Goal: Task Accomplishment & Management: Manage account settings

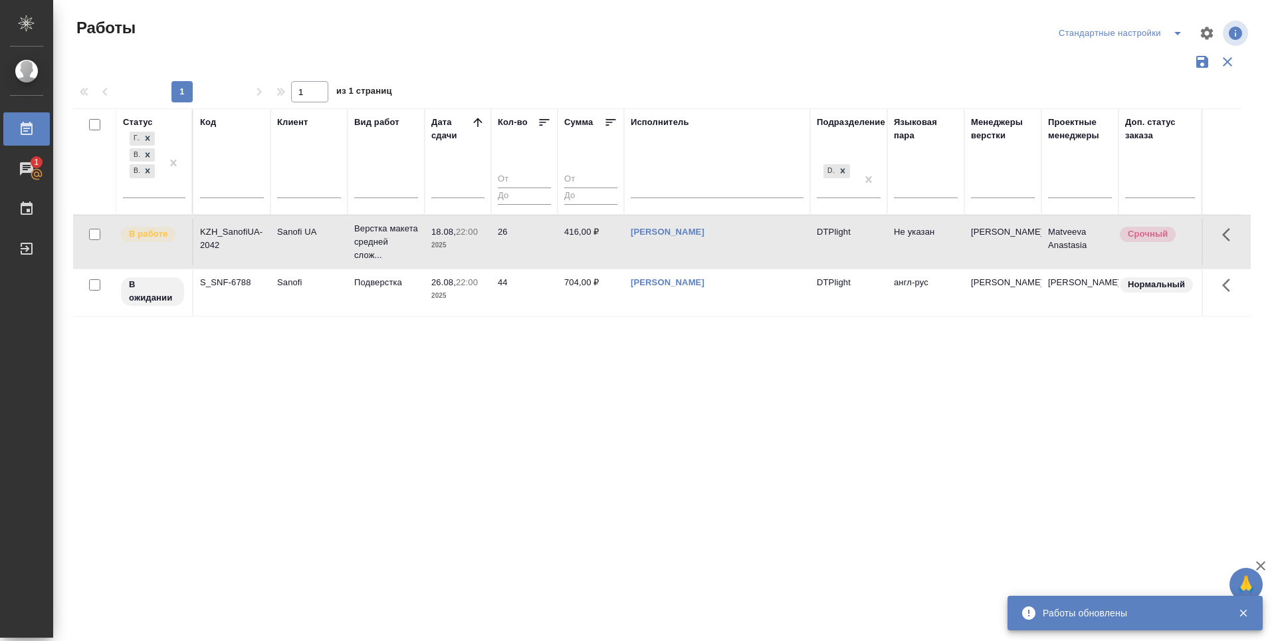
click at [528, 447] on div "Статус Готов к работе В работе В ожидании Код Клиент Вид работ Дата сдачи Кол-в…" at bounding box center [661, 347] width 1177 height 478
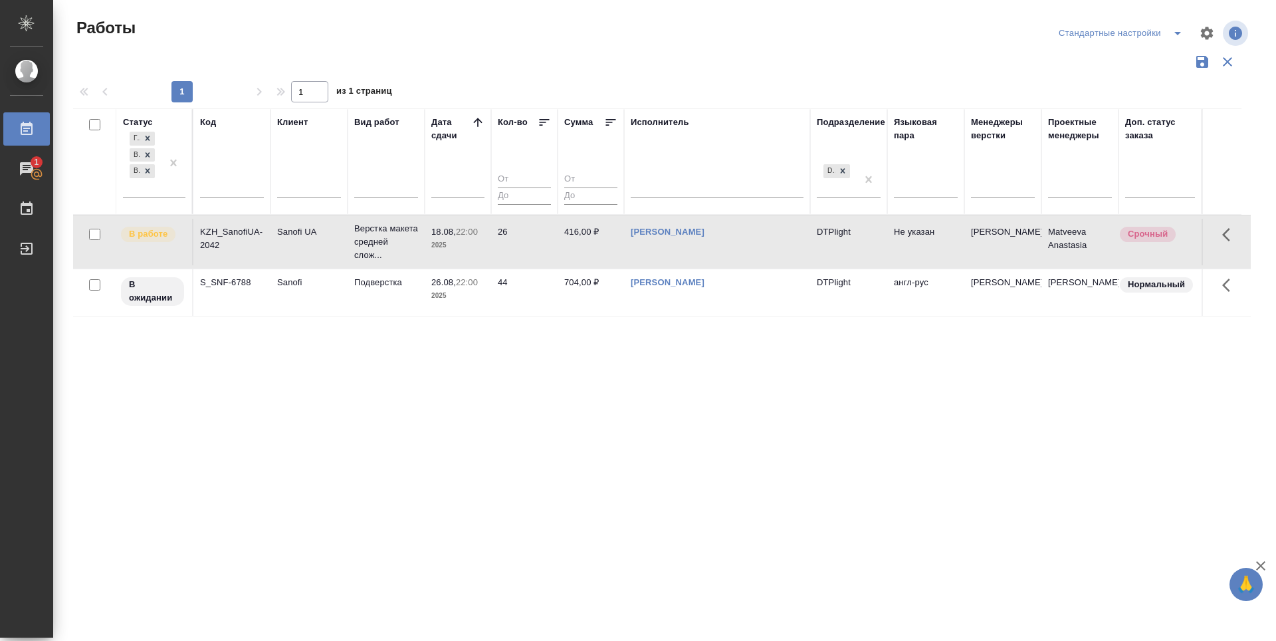
click at [366, 460] on div "Статус Готов к работе В работе В ожидании Код Клиент Вид работ Дата сдачи Кол-в…" at bounding box center [661, 347] width 1177 height 478
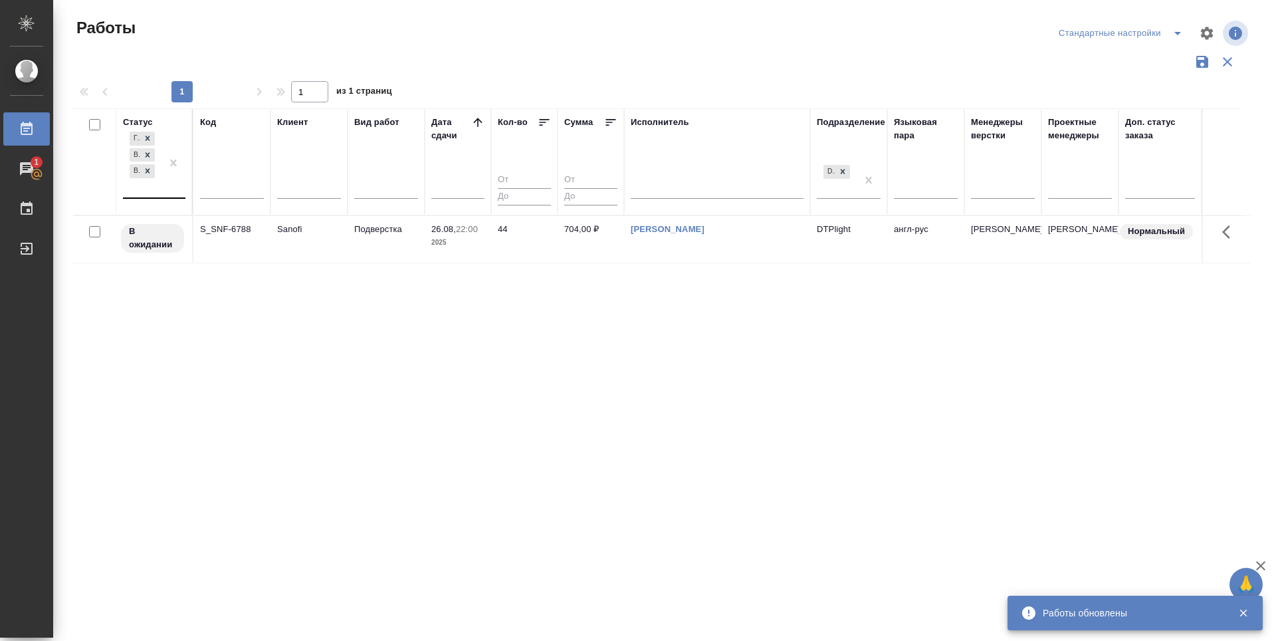
click at [163, 191] on div at bounding box center [173, 163] width 24 height 68
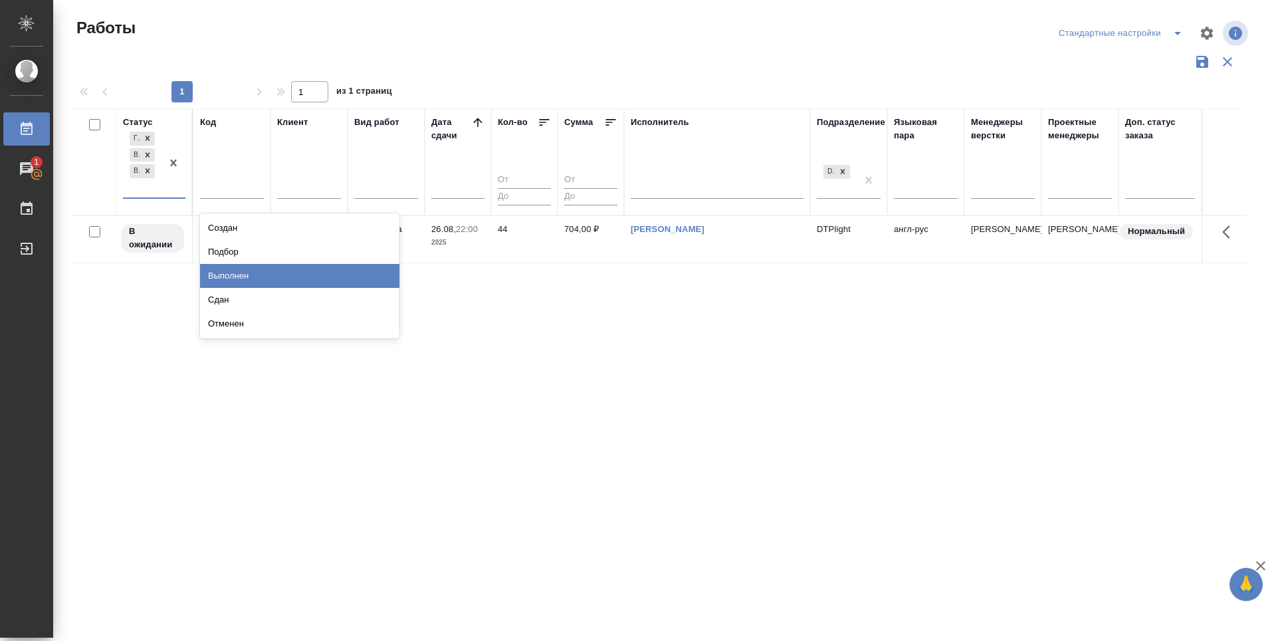
click at [230, 272] on div "Выполнен" at bounding box center [299, 276] width 199 height 24
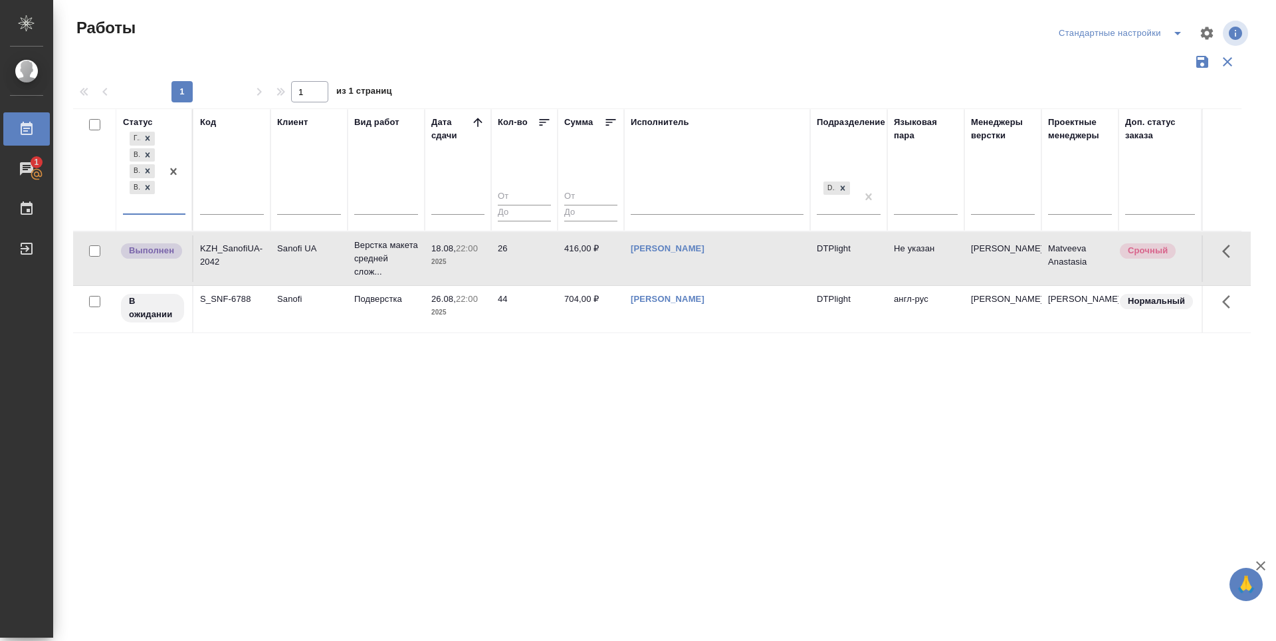
click at [455, 384] on div "Статус option Выполнен, selected. 0 results available. Select is focused ,type …" at bounding box center [661, 347] width 1177 height 478
click at [479, 382] on div "Статус Готов к работе В работе В ожидании Выполнен Код Клиент Вид работ Дата сд…" at bounding box center [661, 347] width 1177 height 478
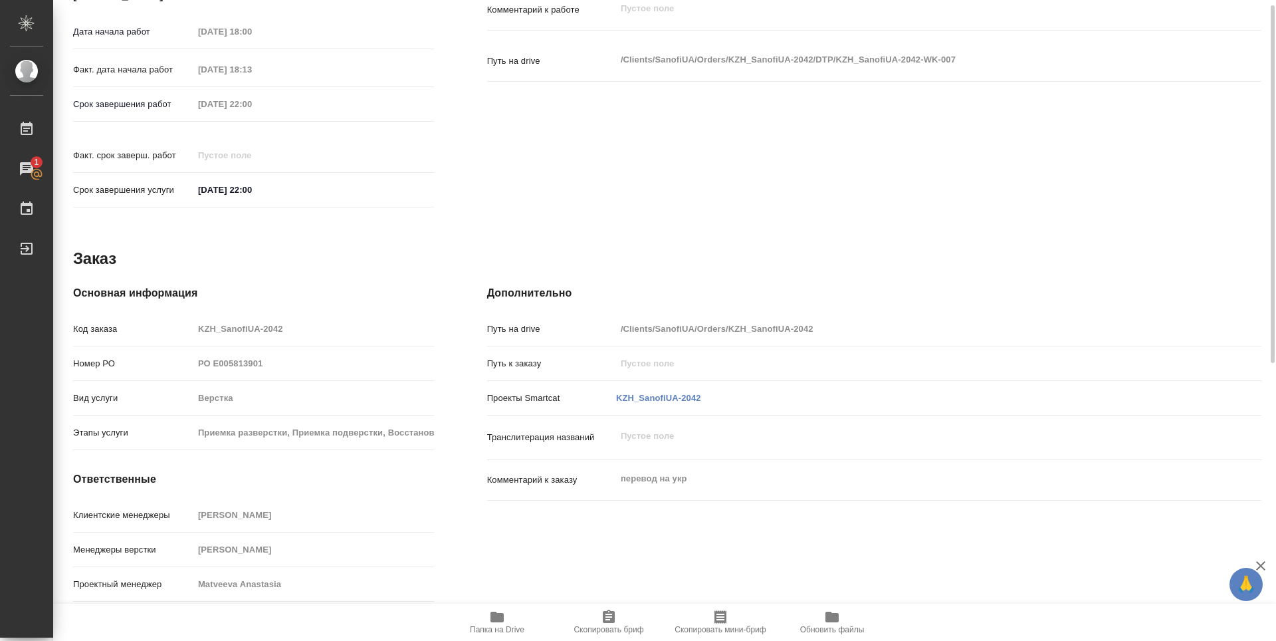
scroll to position [71, 0]
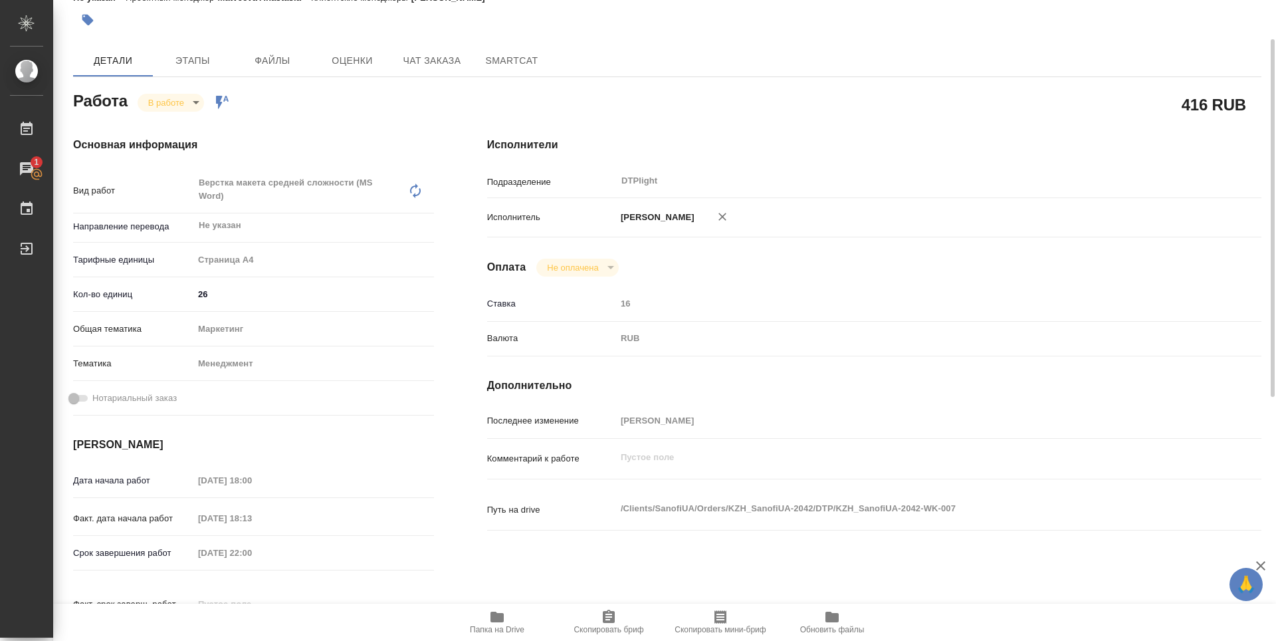
click at [170, 89] on div "Работа В работе inProgress Работа включена в последовательность" at bounding box center [253, 100] width 361 height 24
click at [173, 102] on body "🙏 .cls-1 fill:#fff; AWATERA Zubakova Viktoriya Работы 1 Чаты График Выйти KZH_S…" at bounding box center [638, 320] width 1276 height 641
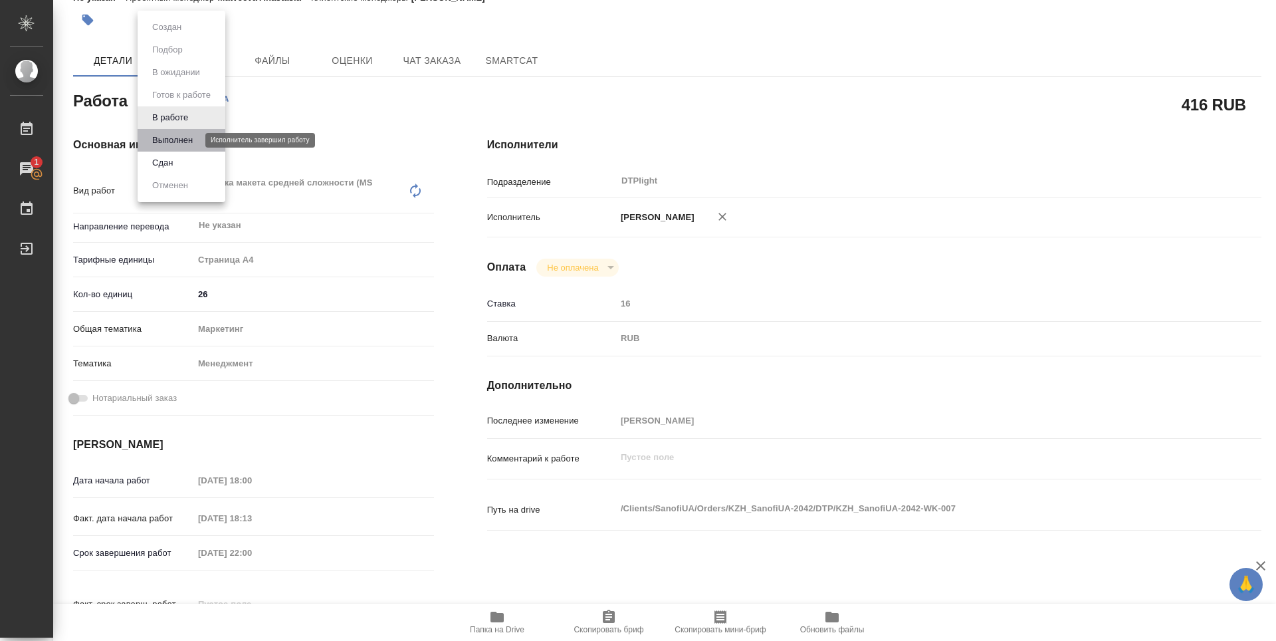
click at [193, 138] on button "Выполнен" at bounding box center [172, 140] width 49 height 15
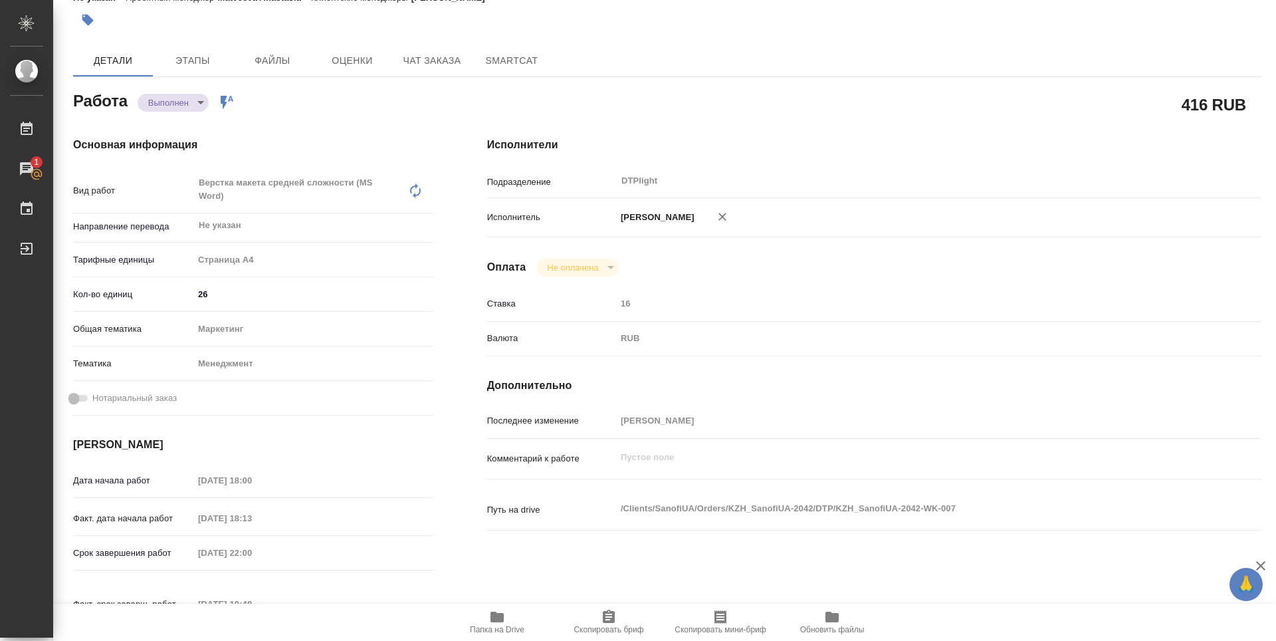
type textarea "x"
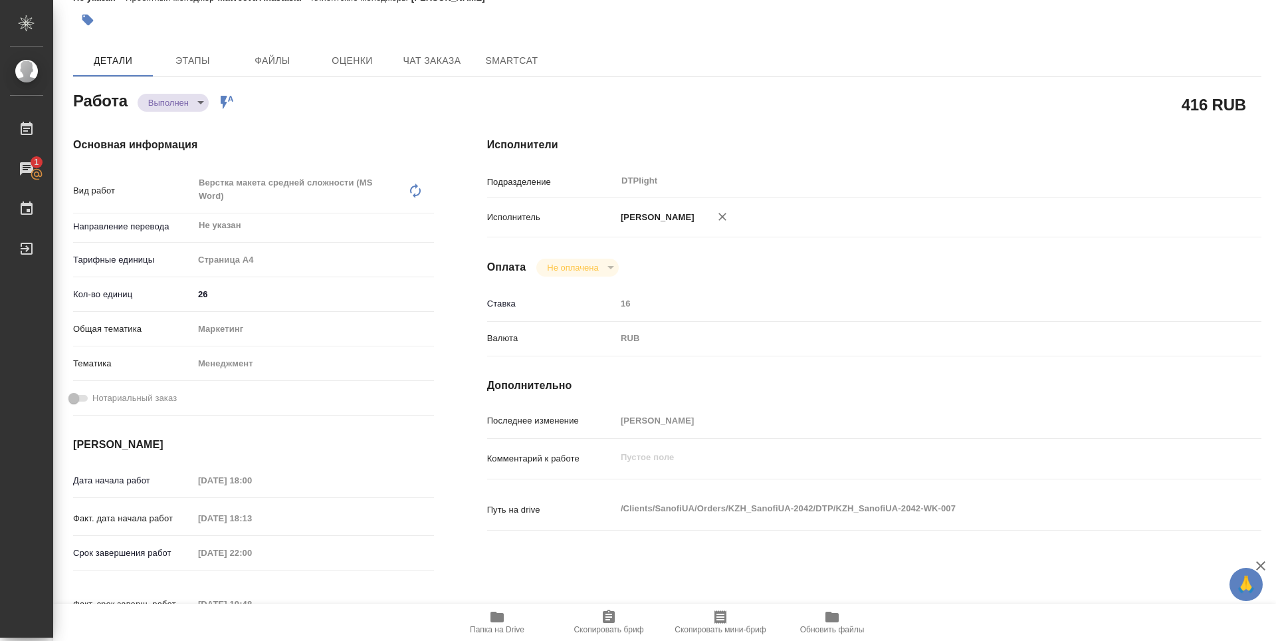
type textarea "x"
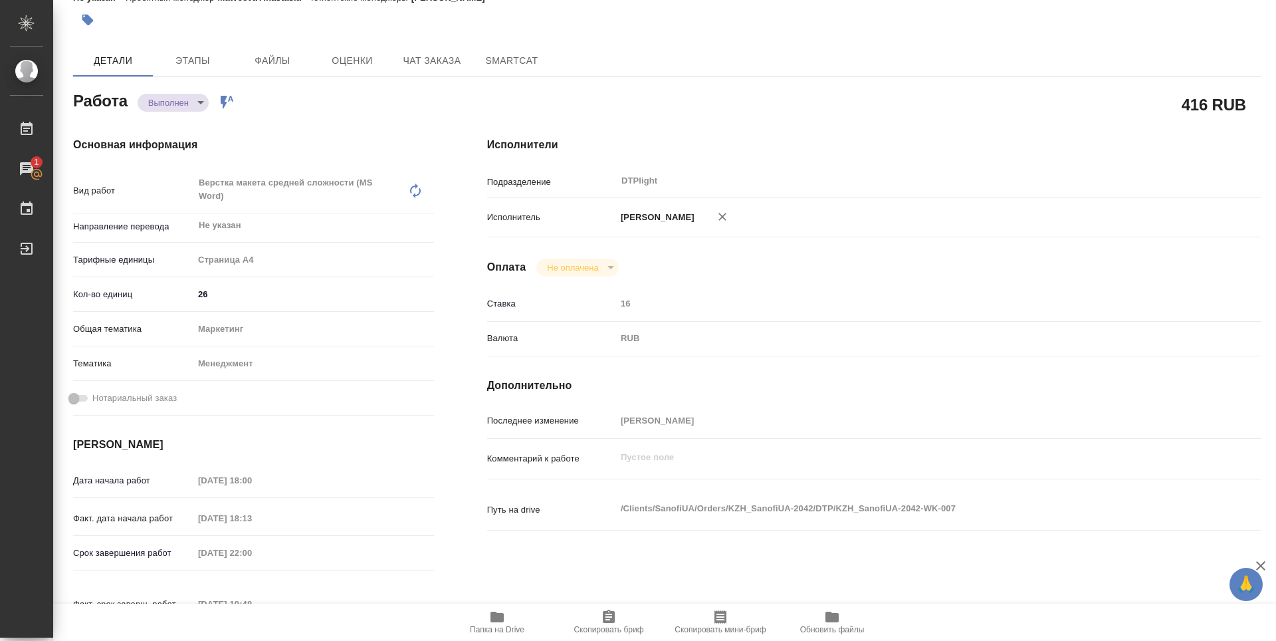
type textarea "x"
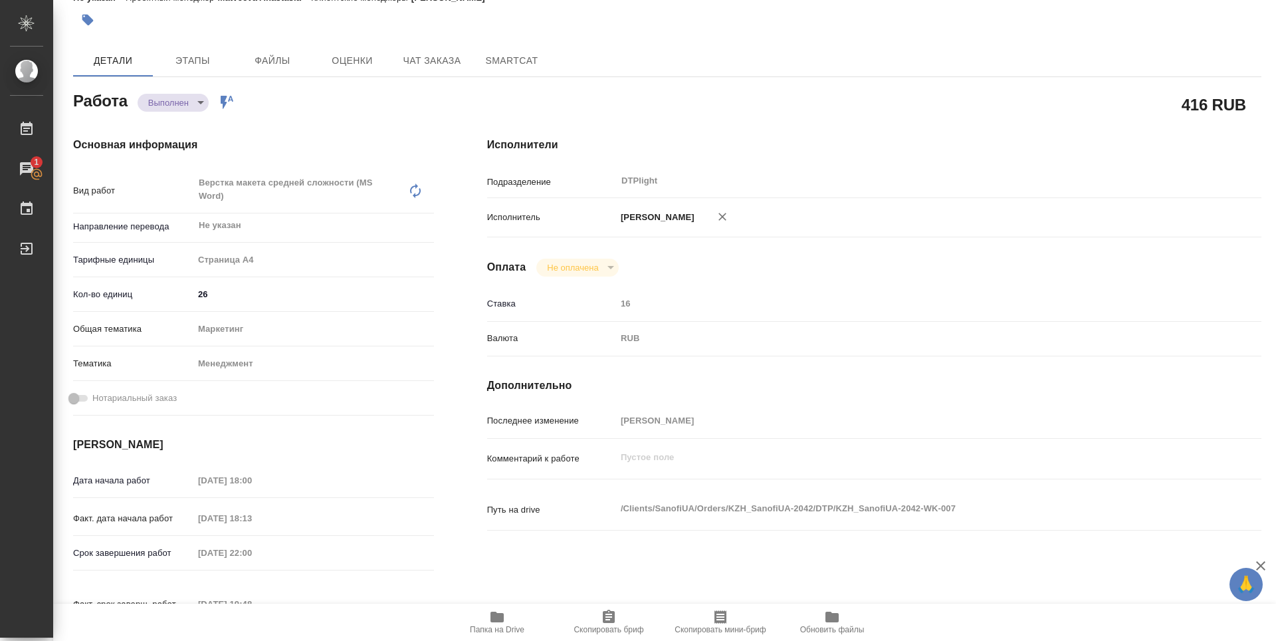
type textarea "x"
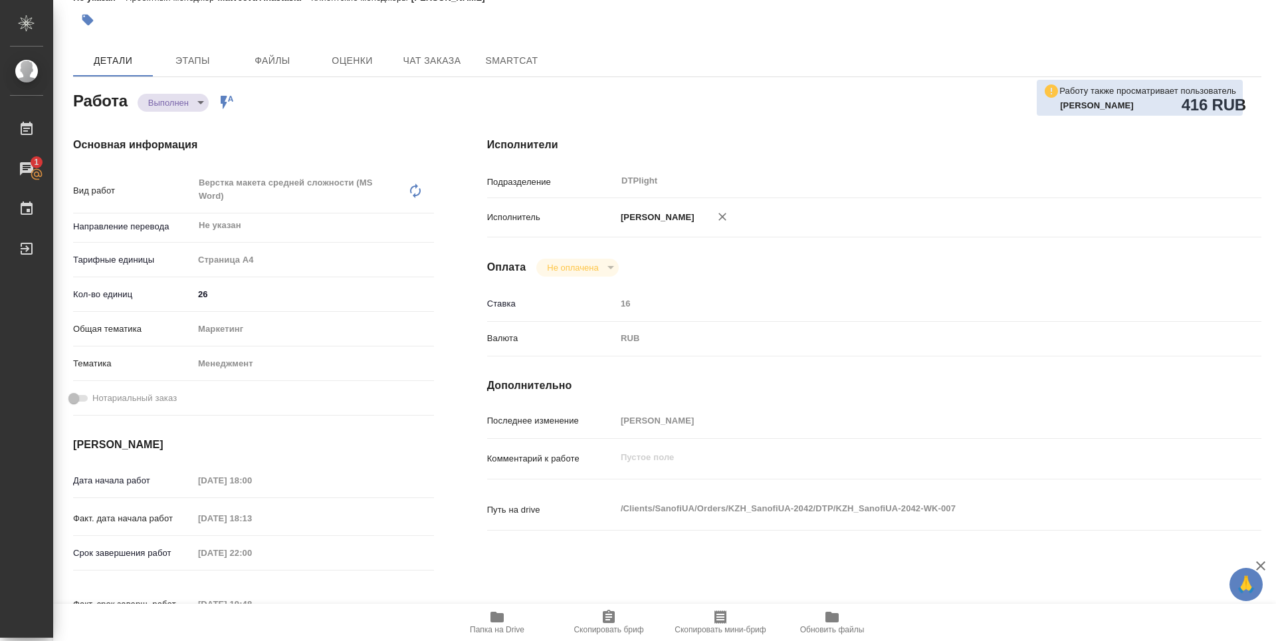
type textarea "x"
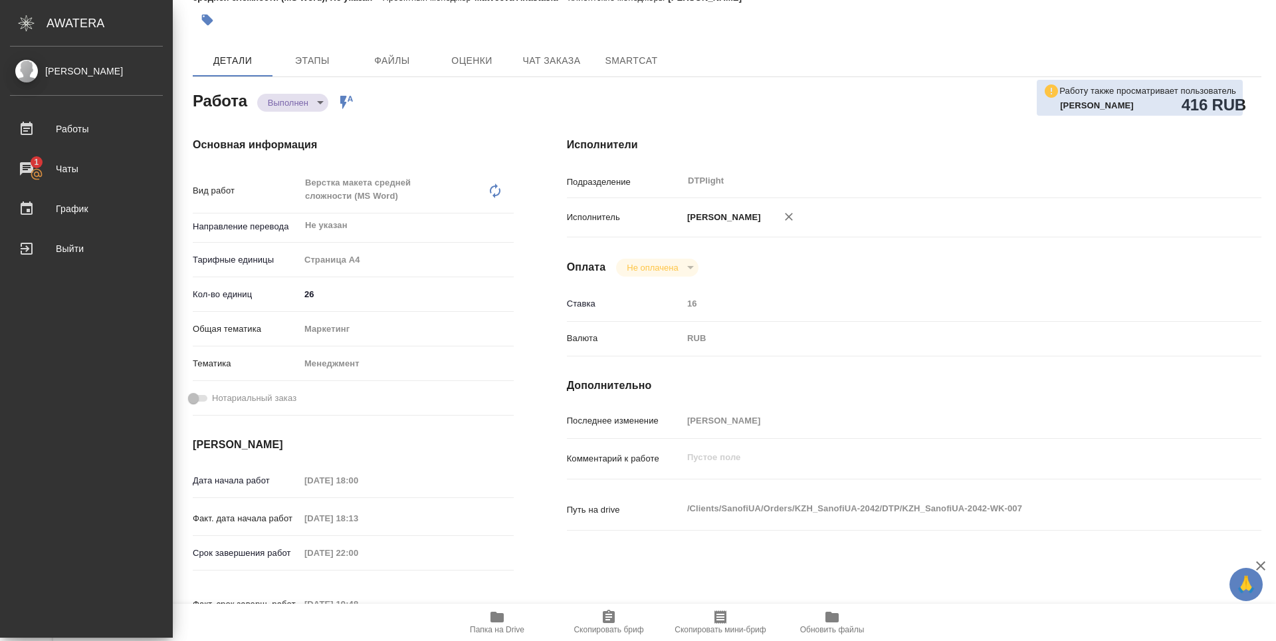
type textarea "x"
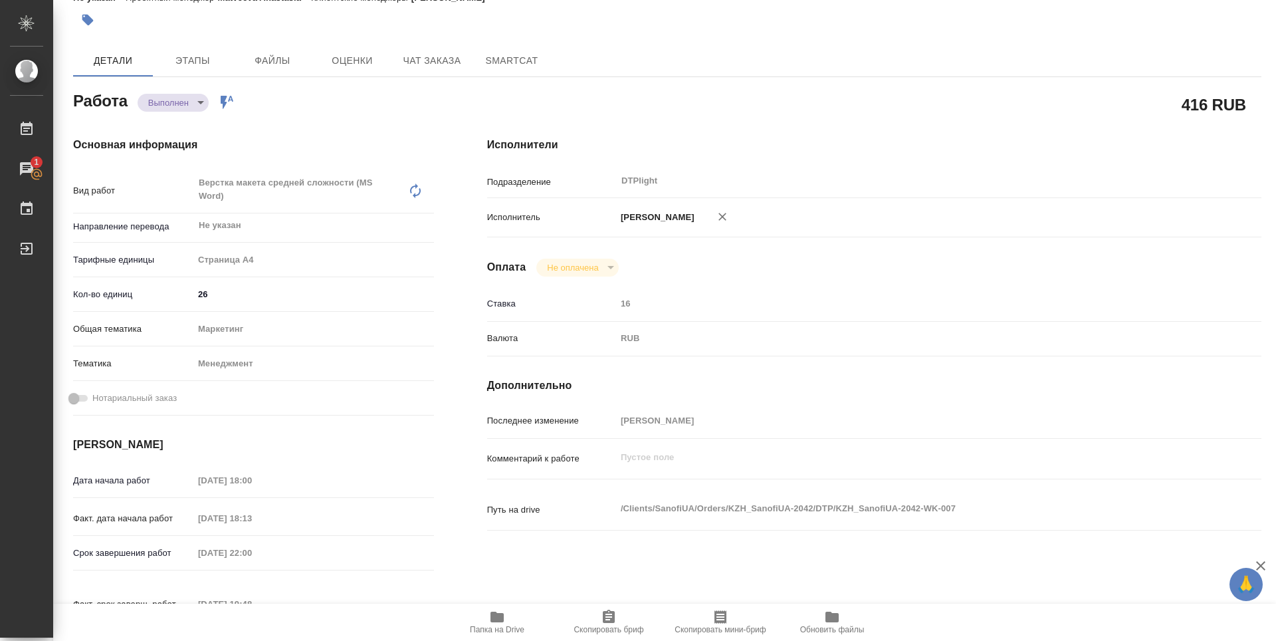
type textarea "x"
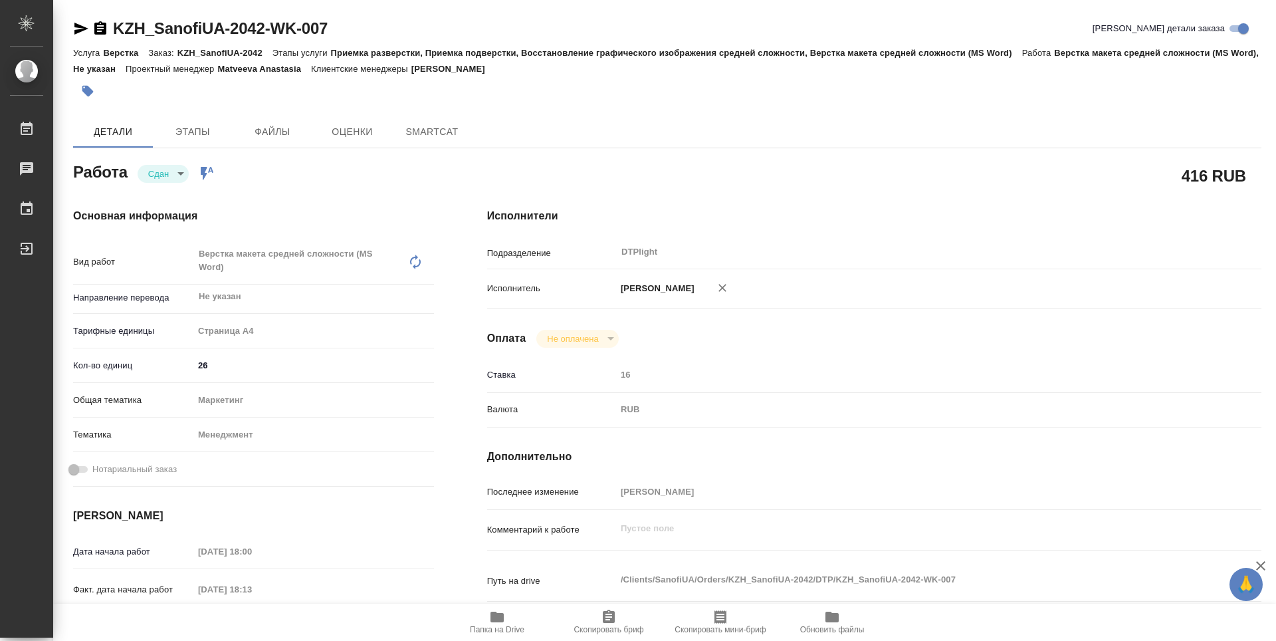
type textarea "x"
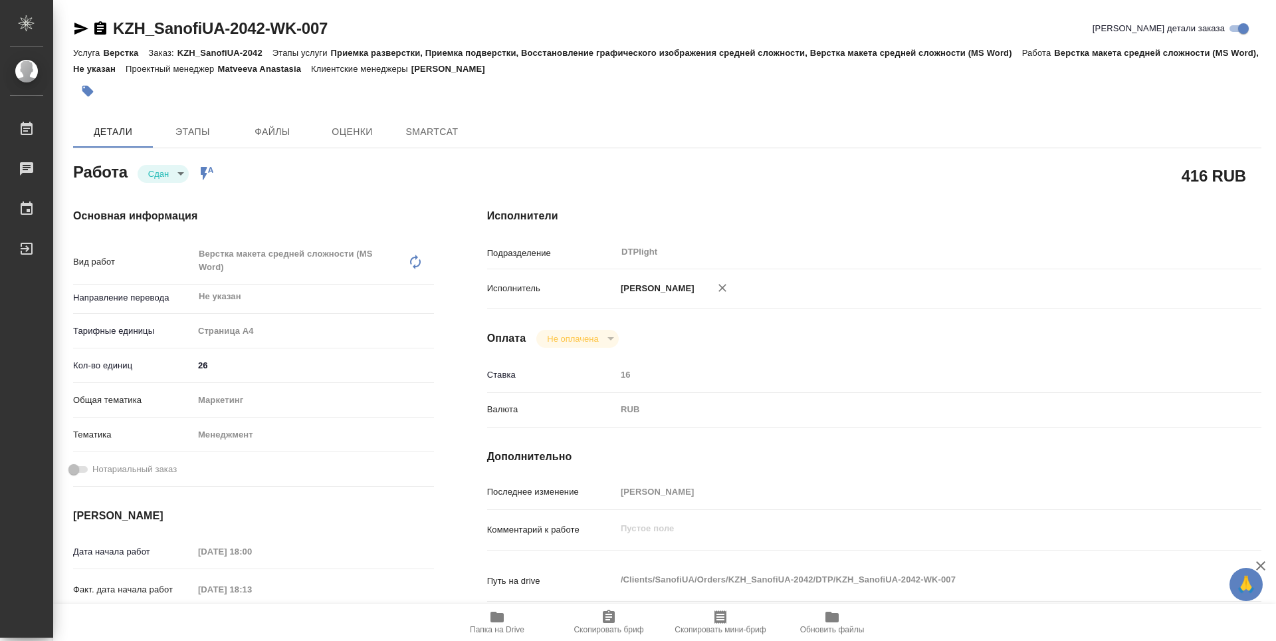
type textarea "x"
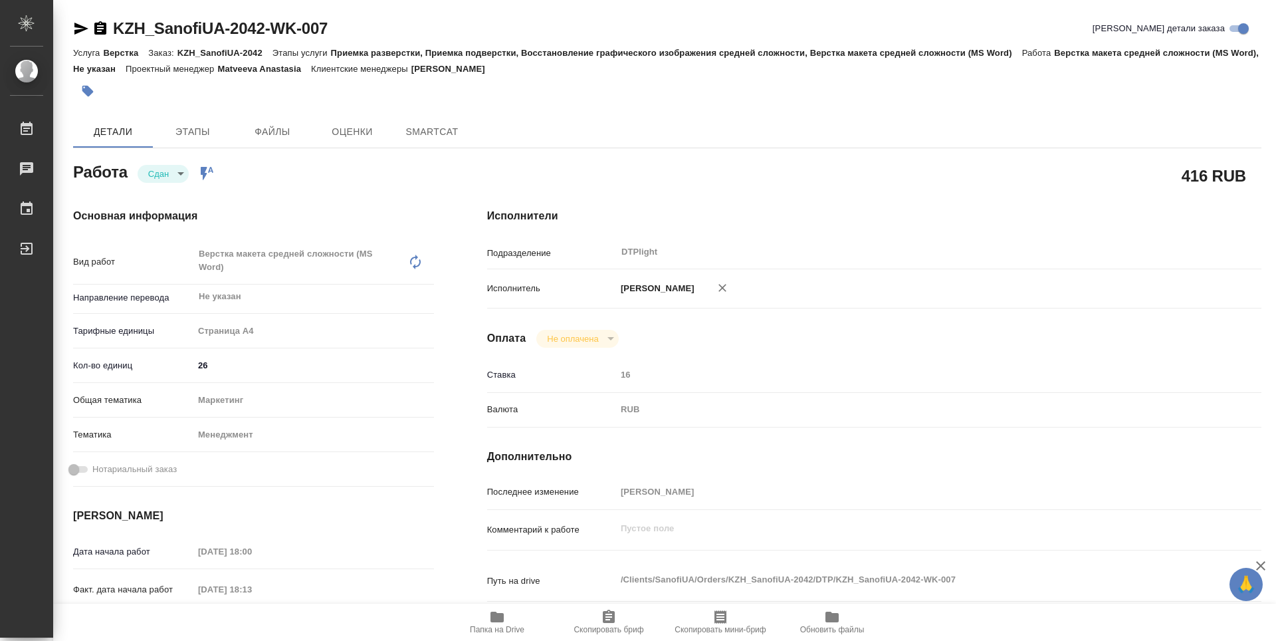
type textarea "x"
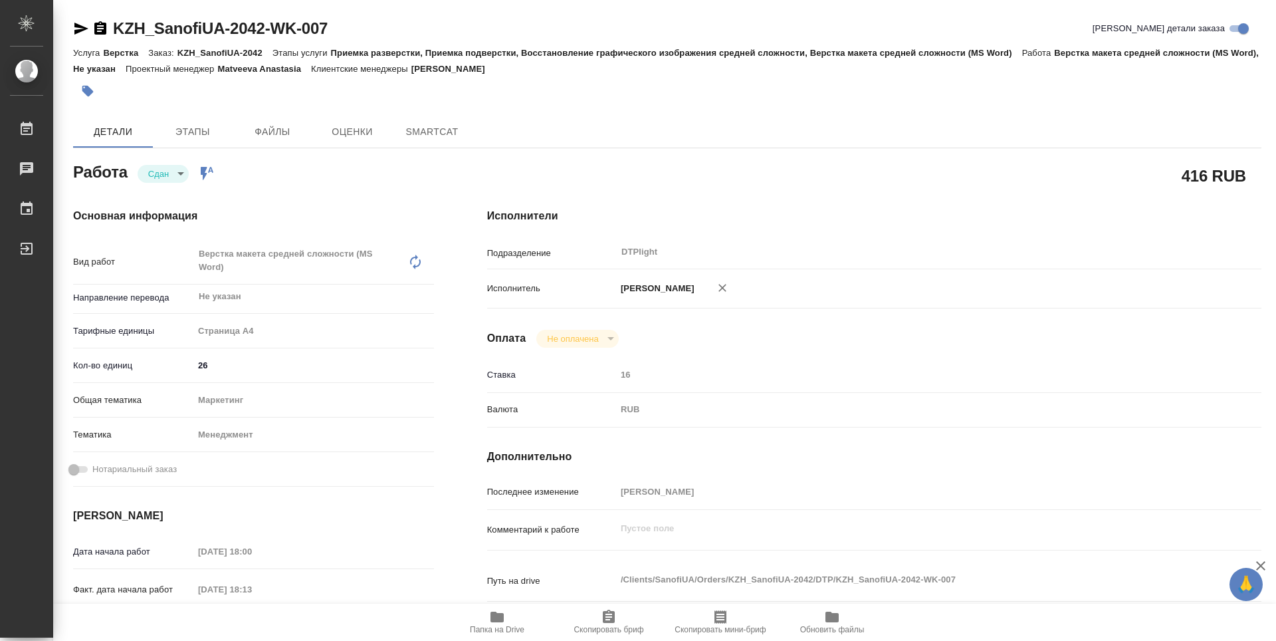
type textarea "x"
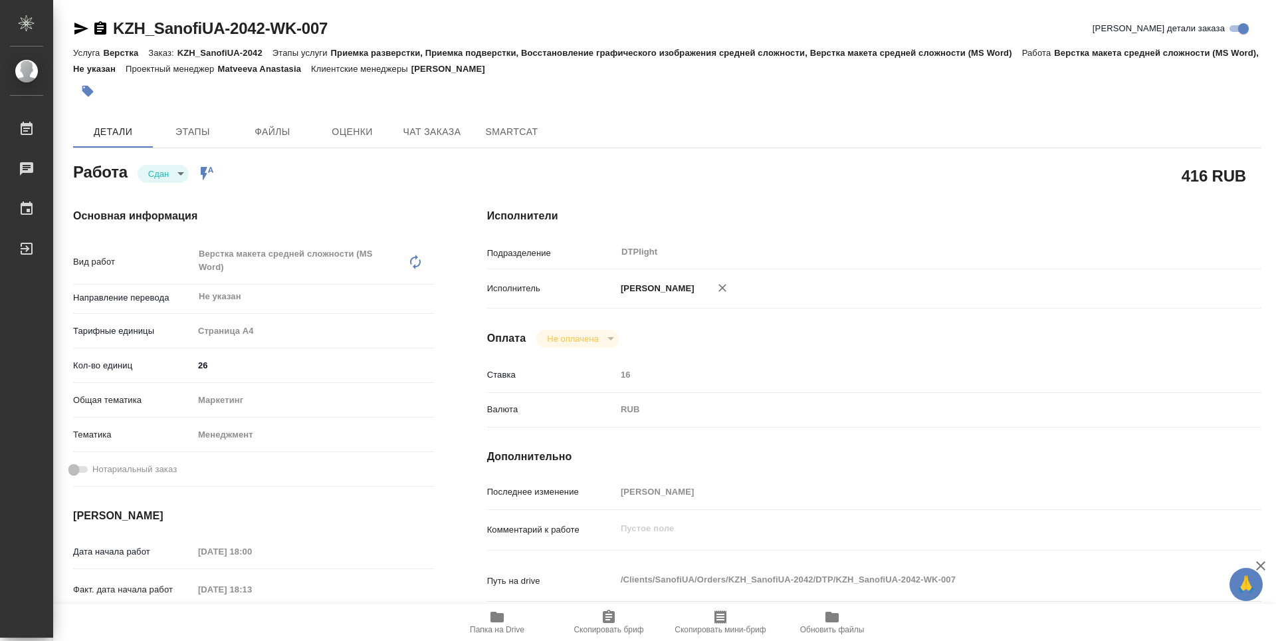
type textarea "x"
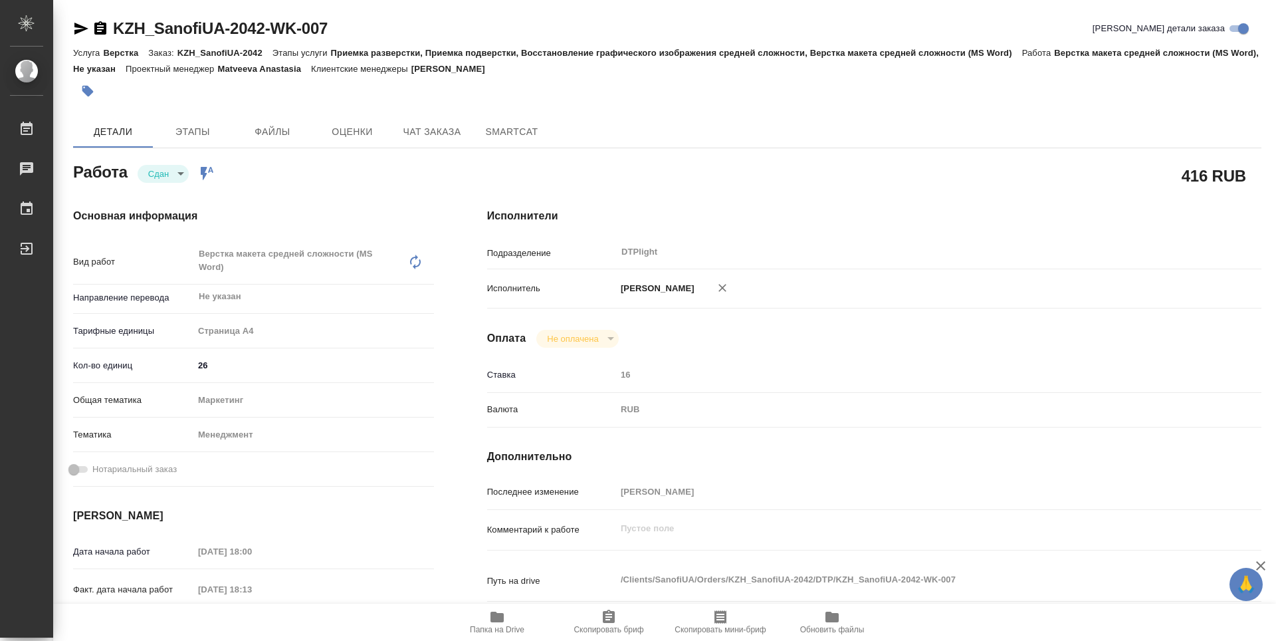
type textarea "x"
